Goal: Information Seeking & Learning: Learn about a topic

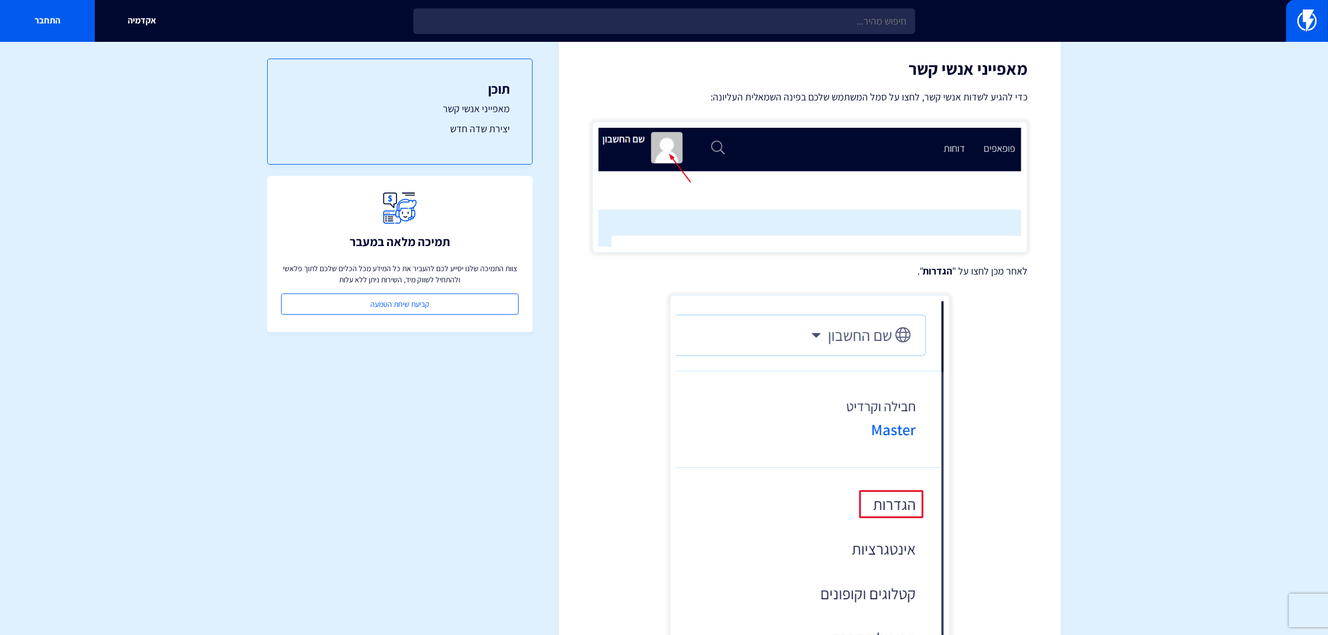
scroll to position [28, 0]
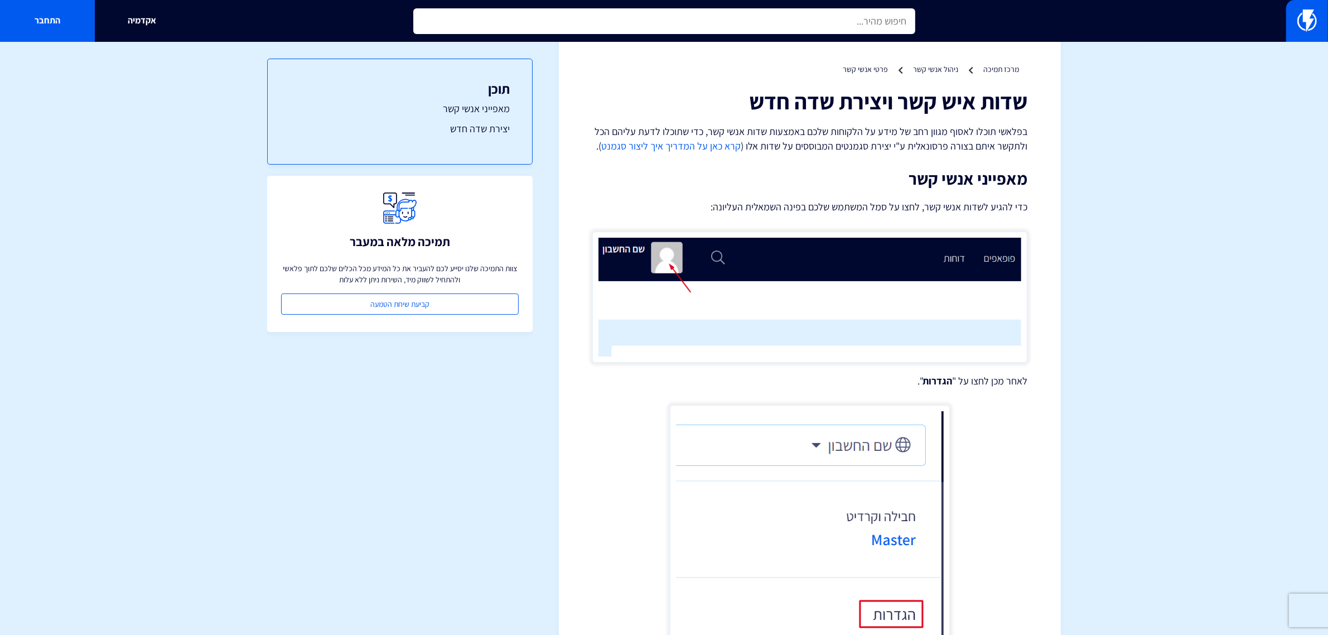
click at [874, 21] on input "text" at bounding box center [664, 21] width 502 height 26
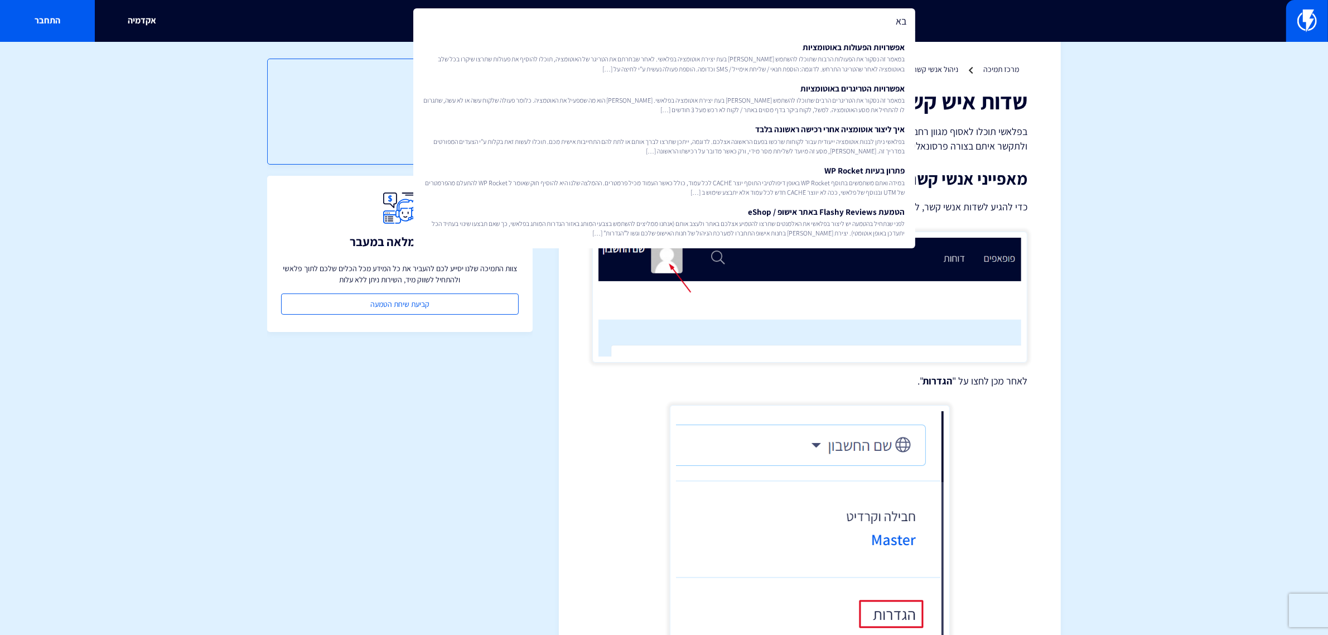
type input "ב"
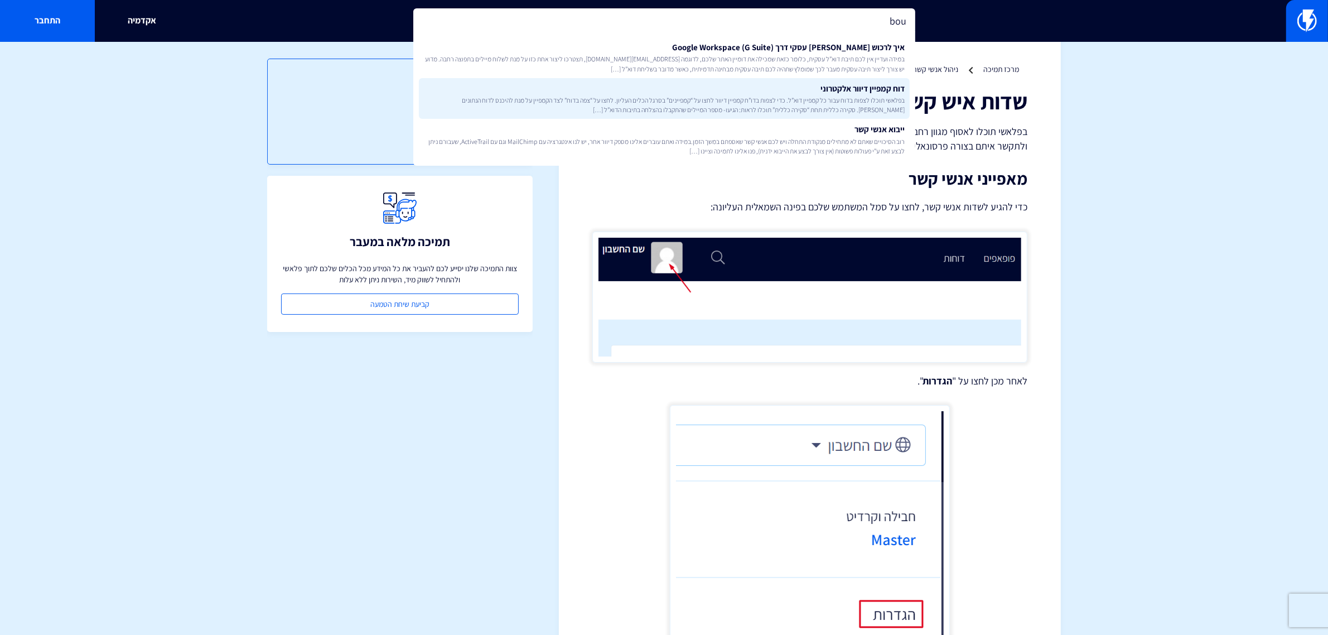
type input "bou"
click at [817, 104] on span "בפלאשי תוכלו לצפות בדוח עבור כל קמפיין דוא”ל. כדי לצפות בדו”ח קמפיין דיוור לחצו…" at bounding box center [664, 104] width 482 height 19
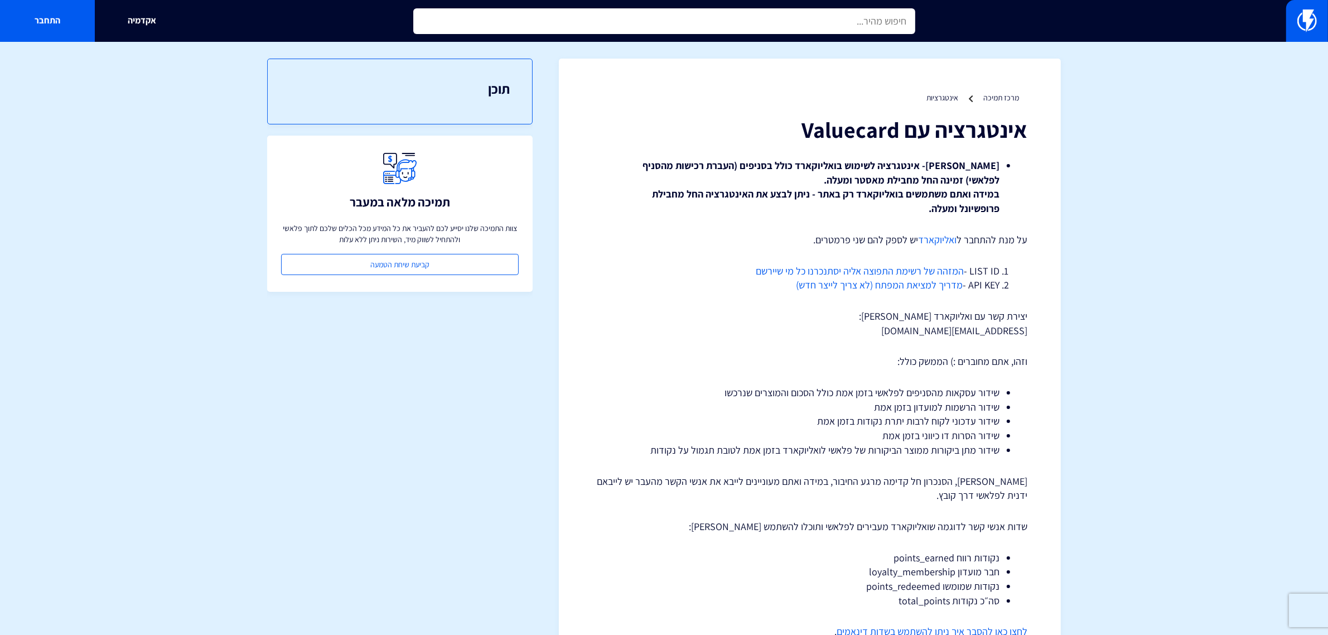
click at [904, 17] on input "text" at bounding box center [664, 21] width 502 height 26
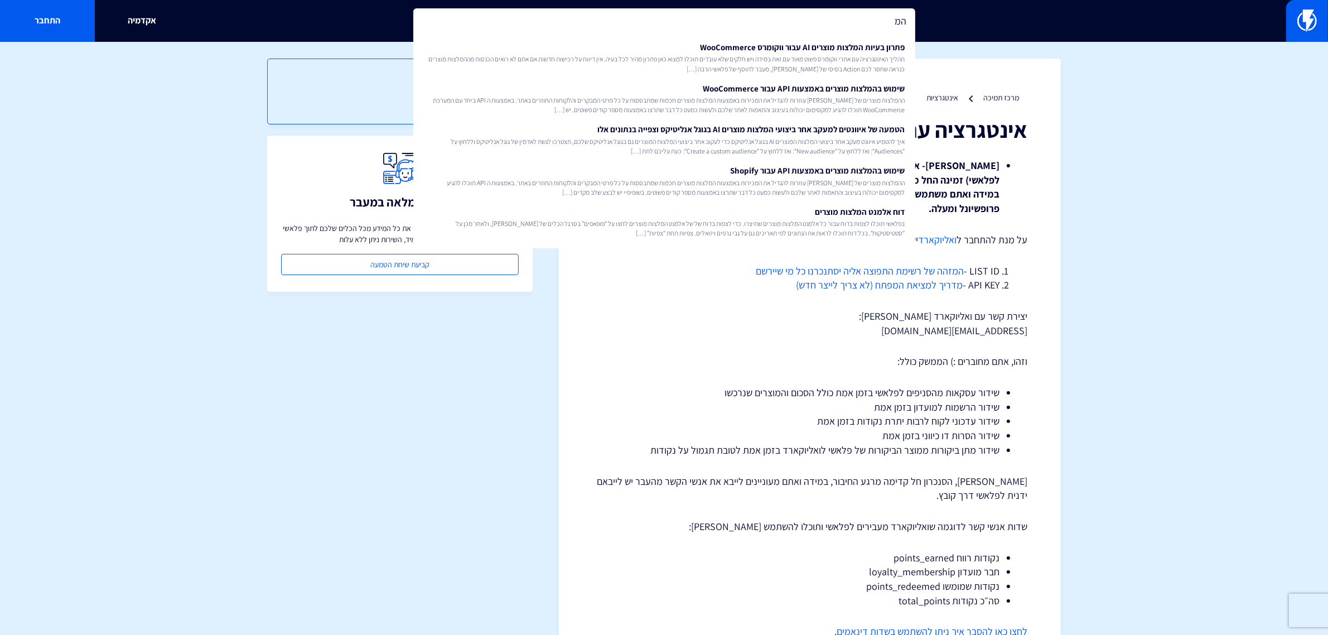
type input "ה"
type input "ביקורות"
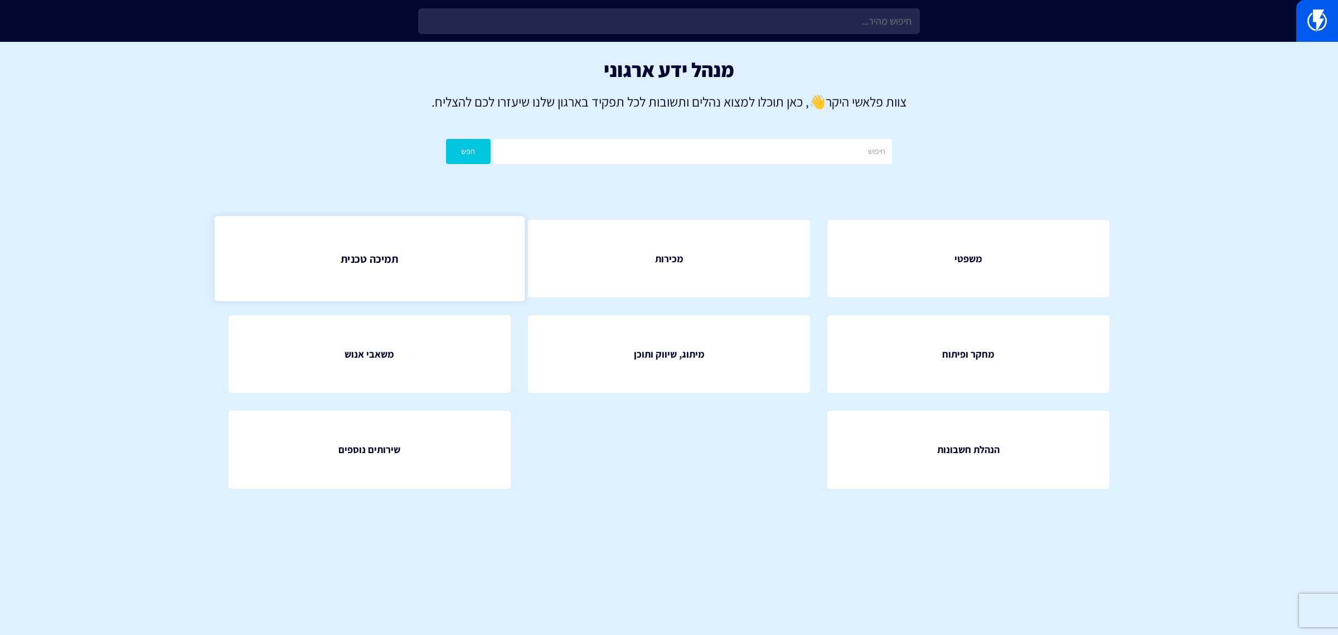
click at [377, 273] on link "תמיכה טכנית" at bounding box center [370, 258] width 310 height 85
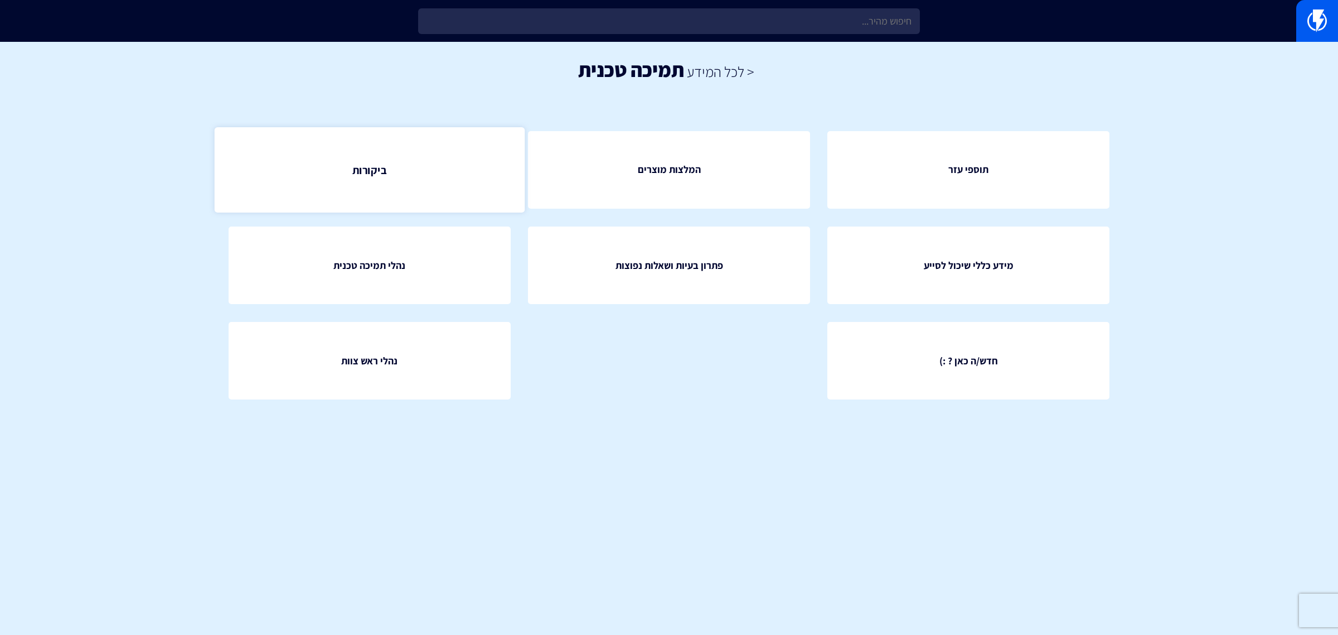
click at [371, 148] on link "ביקורות" at bounding box center [370, 169] width 310 height 85
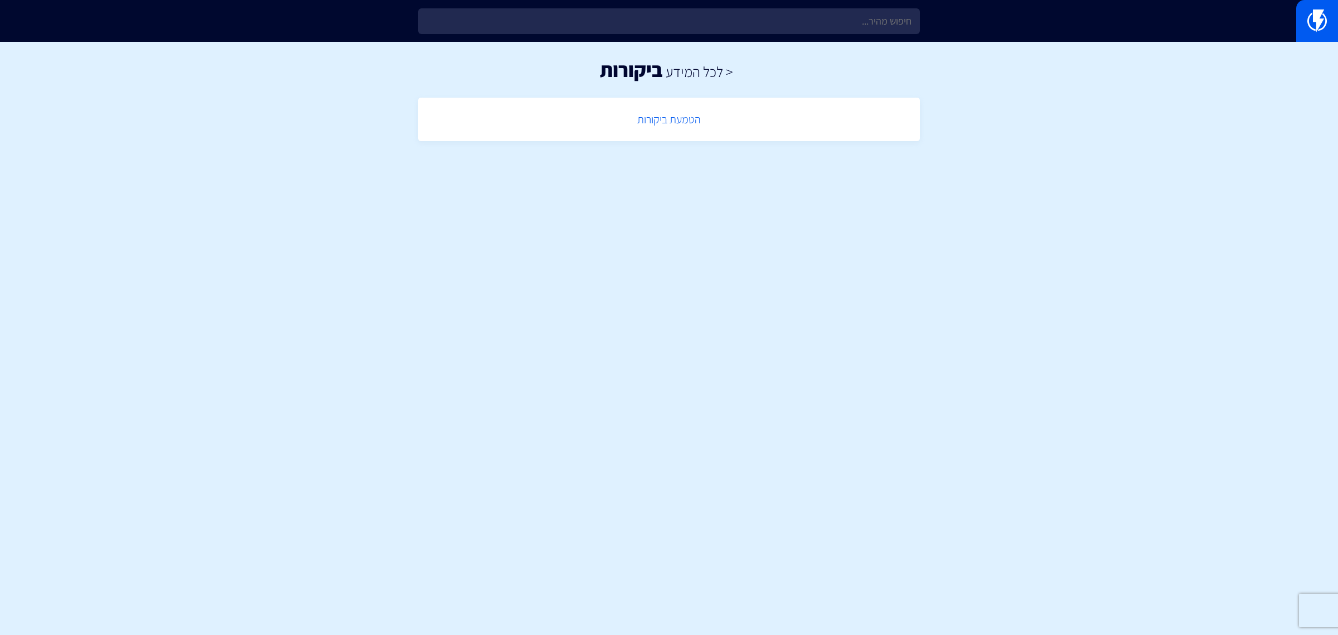
click at [675, 113] on link "הטמעת ביקורות" at bounding box center [669, 119] width 491 height 33
